Goal: Task Accomplishment & Management: Use online tool/utility

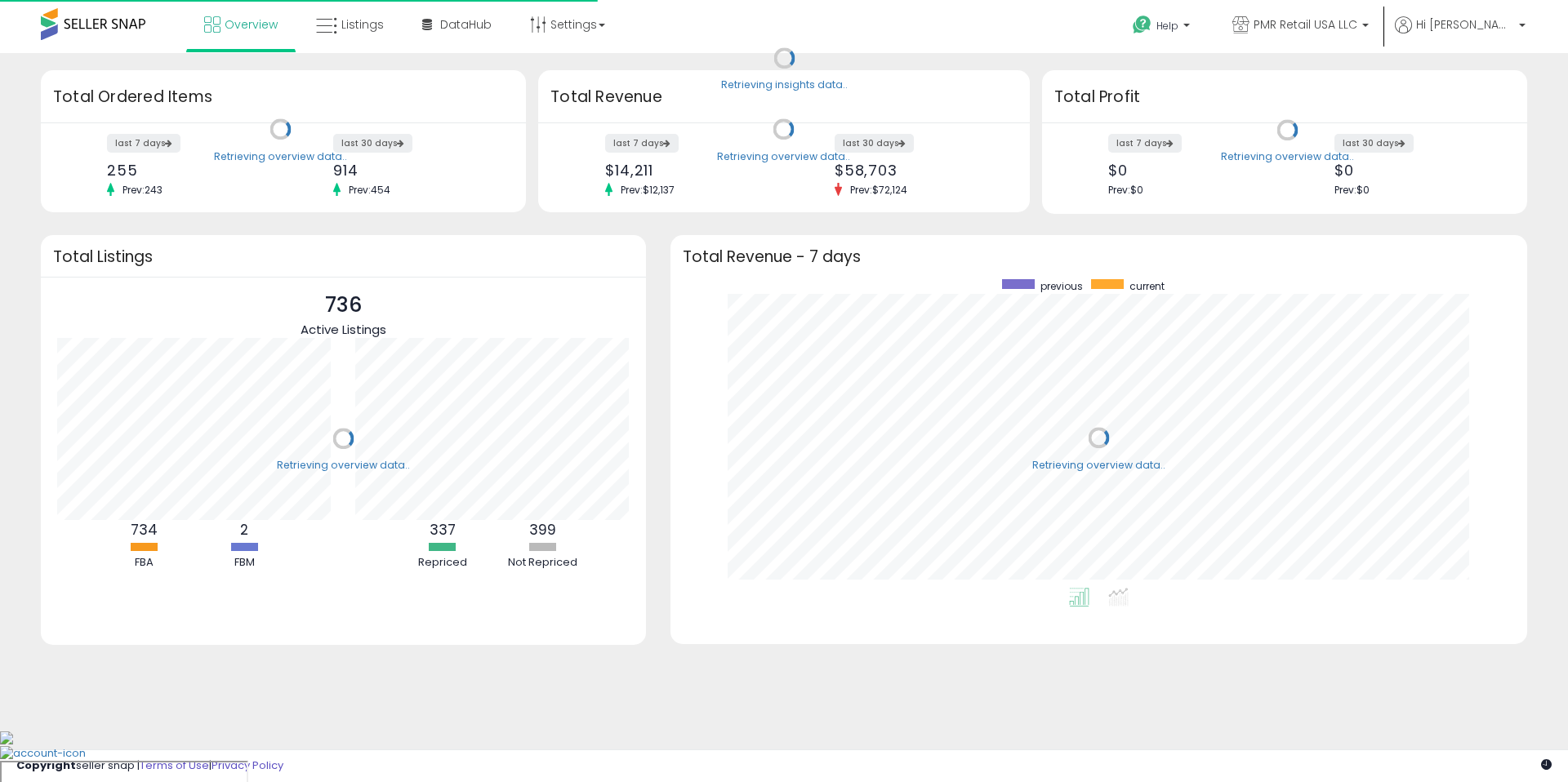
scroll to position [309, 824]
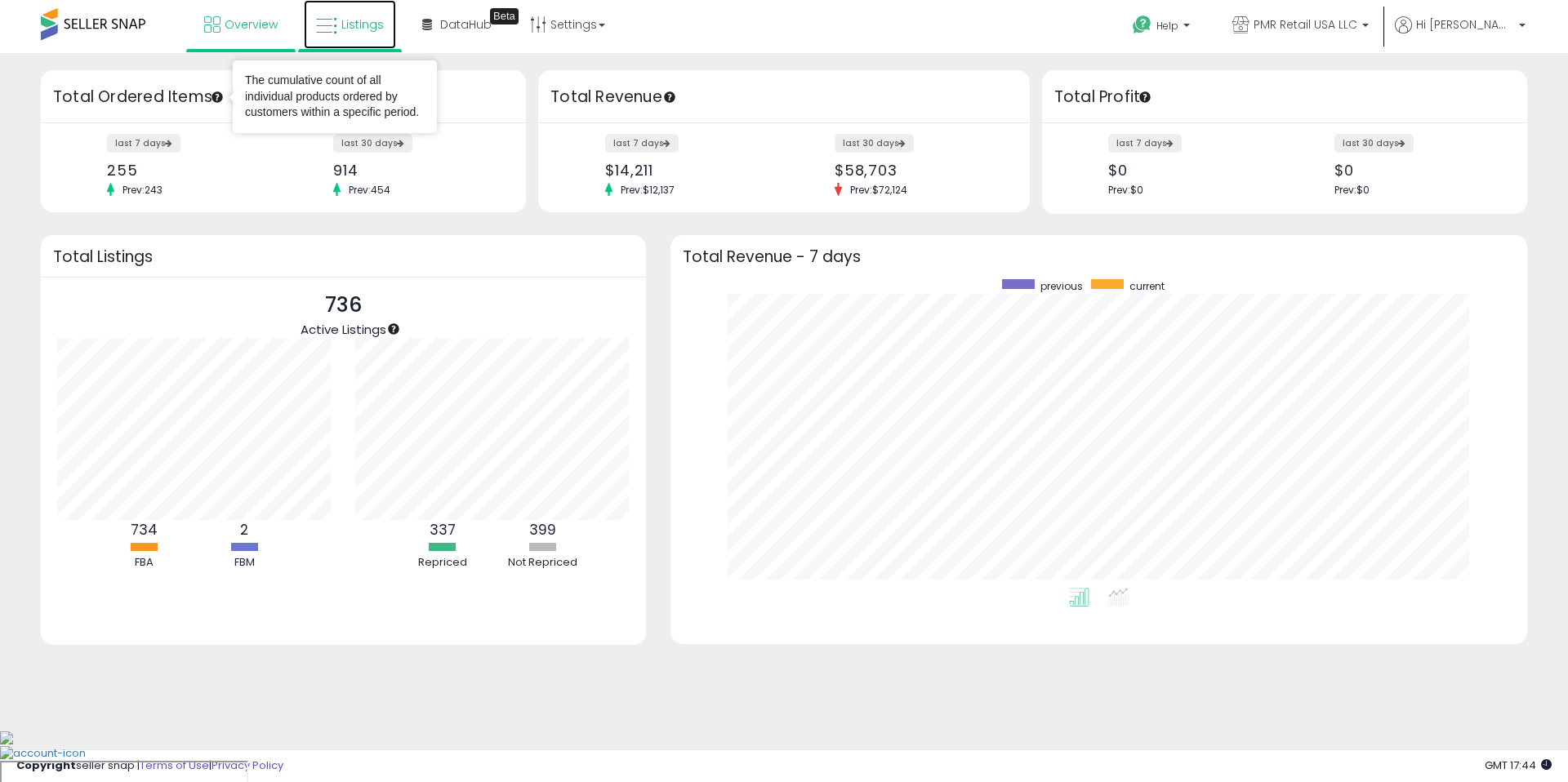
click at [326, 40] on link "Listings" at bounding box center [349, 24] width 92 height 49
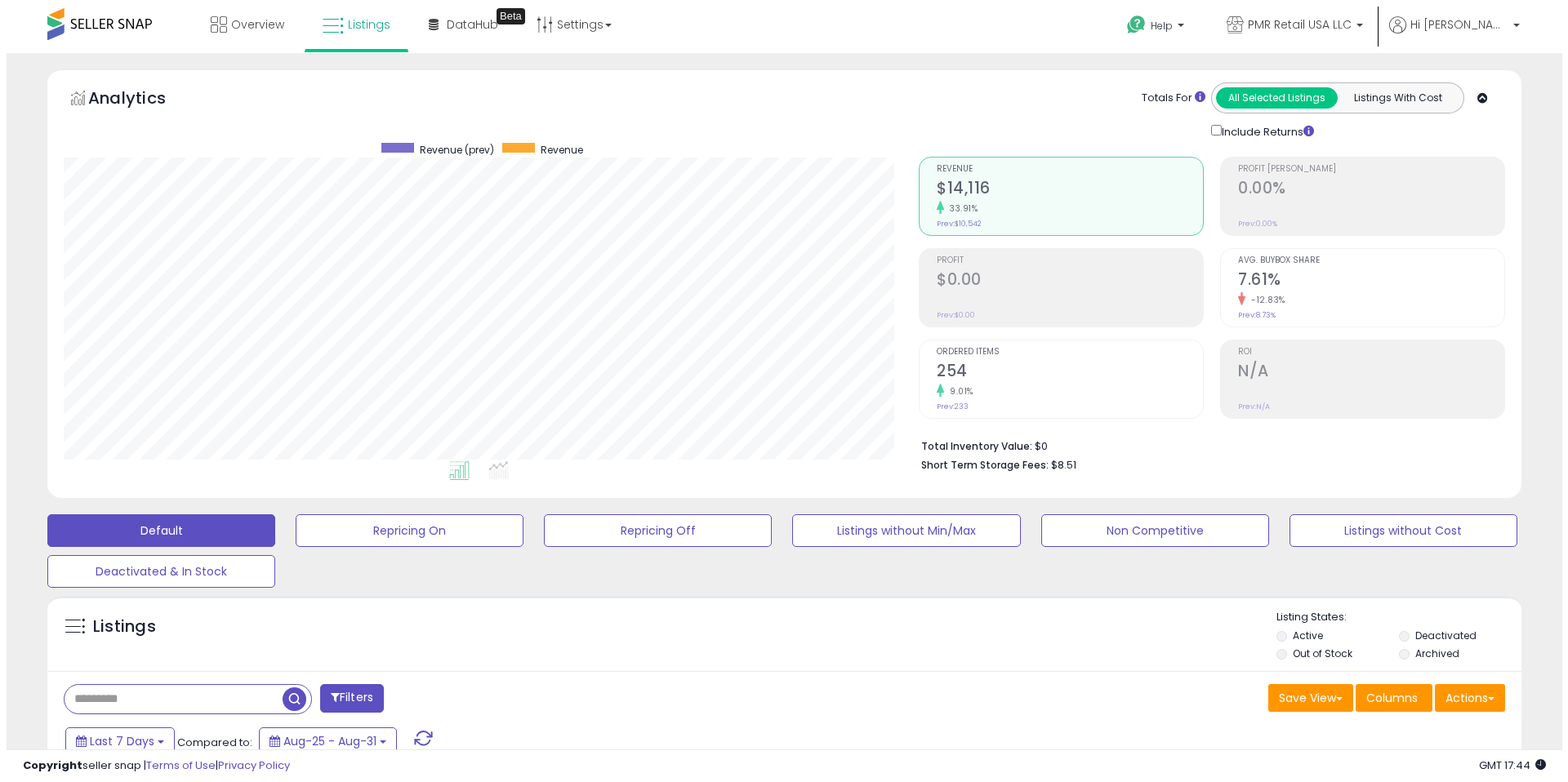
scroll to position [335, 855]
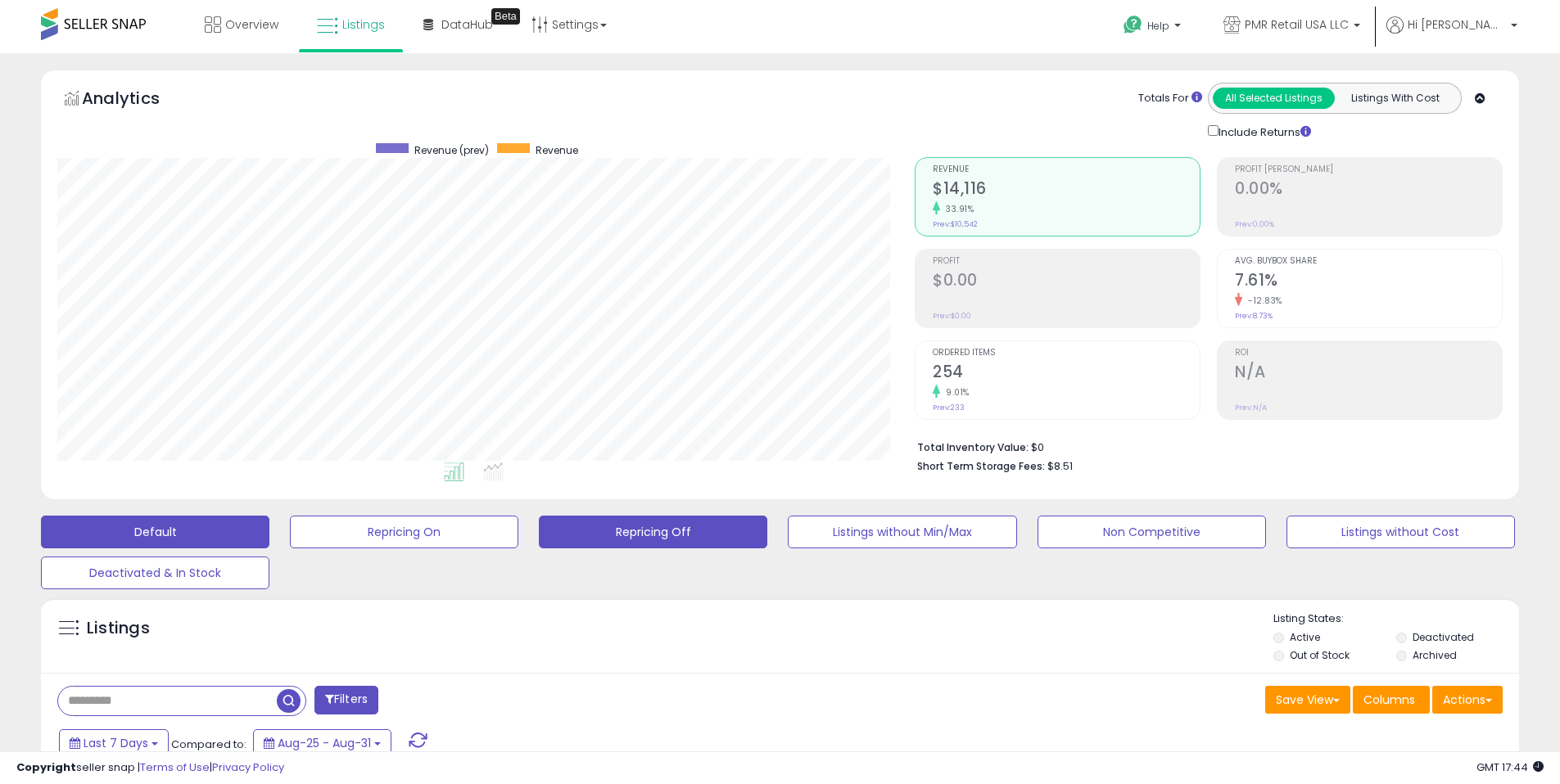
click at [670, 538] on button "Repricing Off" at bounding box center [652, 532] width 228 height 33
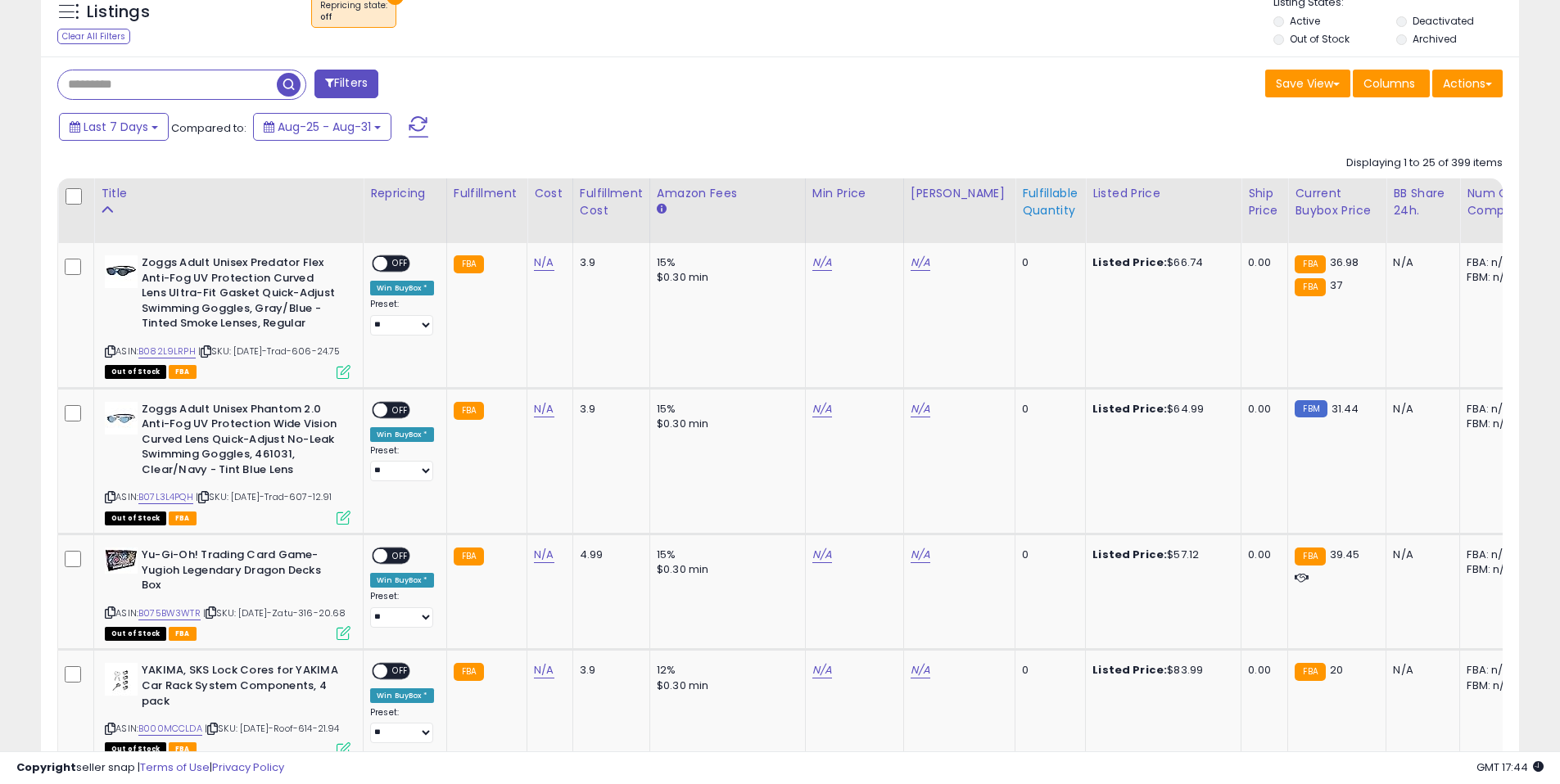
scroll to position [336, 857]
click at [1037, 196] on div "Fulfillable Quantity" at bounding box center [1050, 202] width 56 height 34
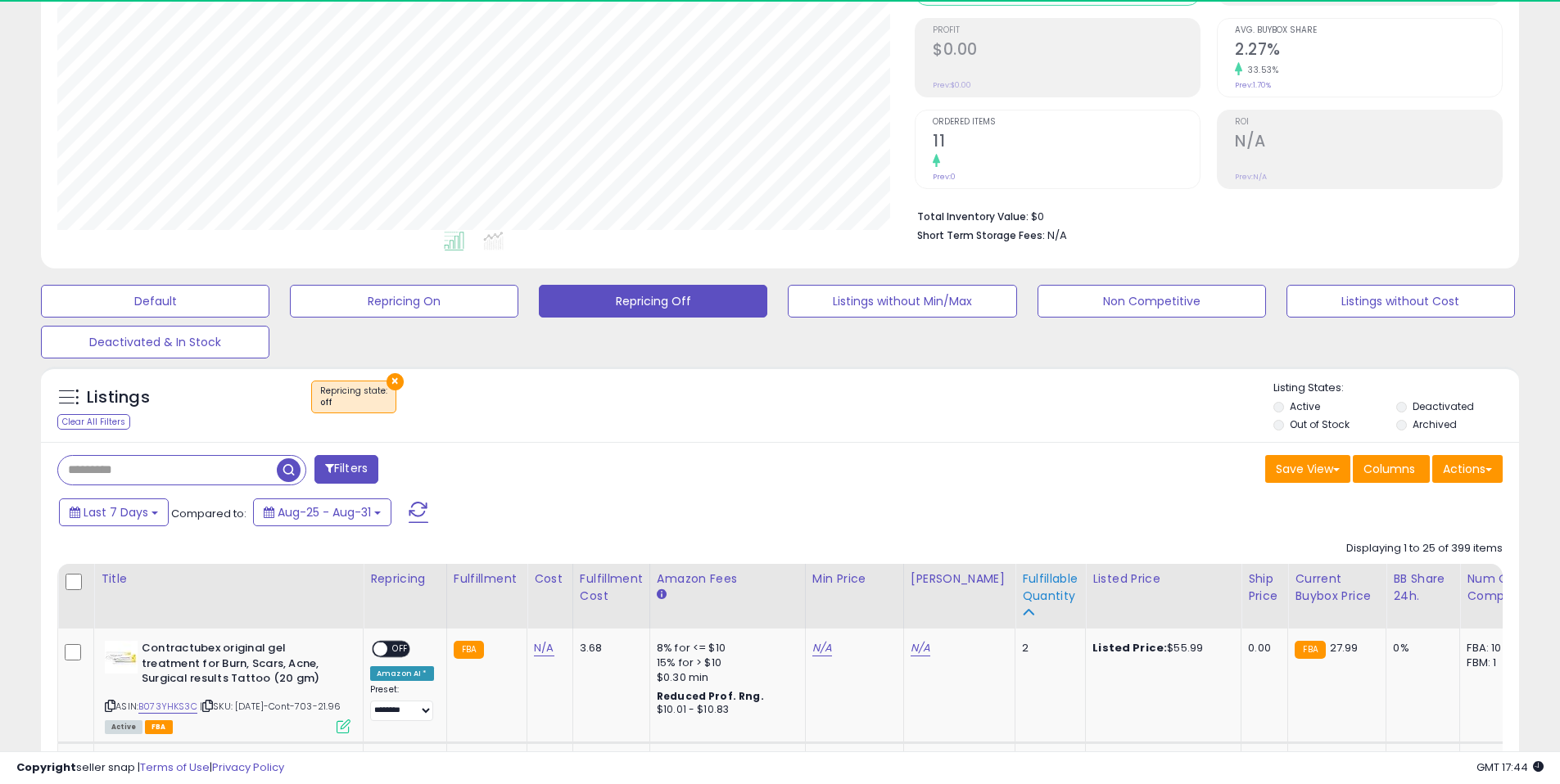
scroll to position [616, 0]
